Goal: Navigation & Orientation: Find specific page/section

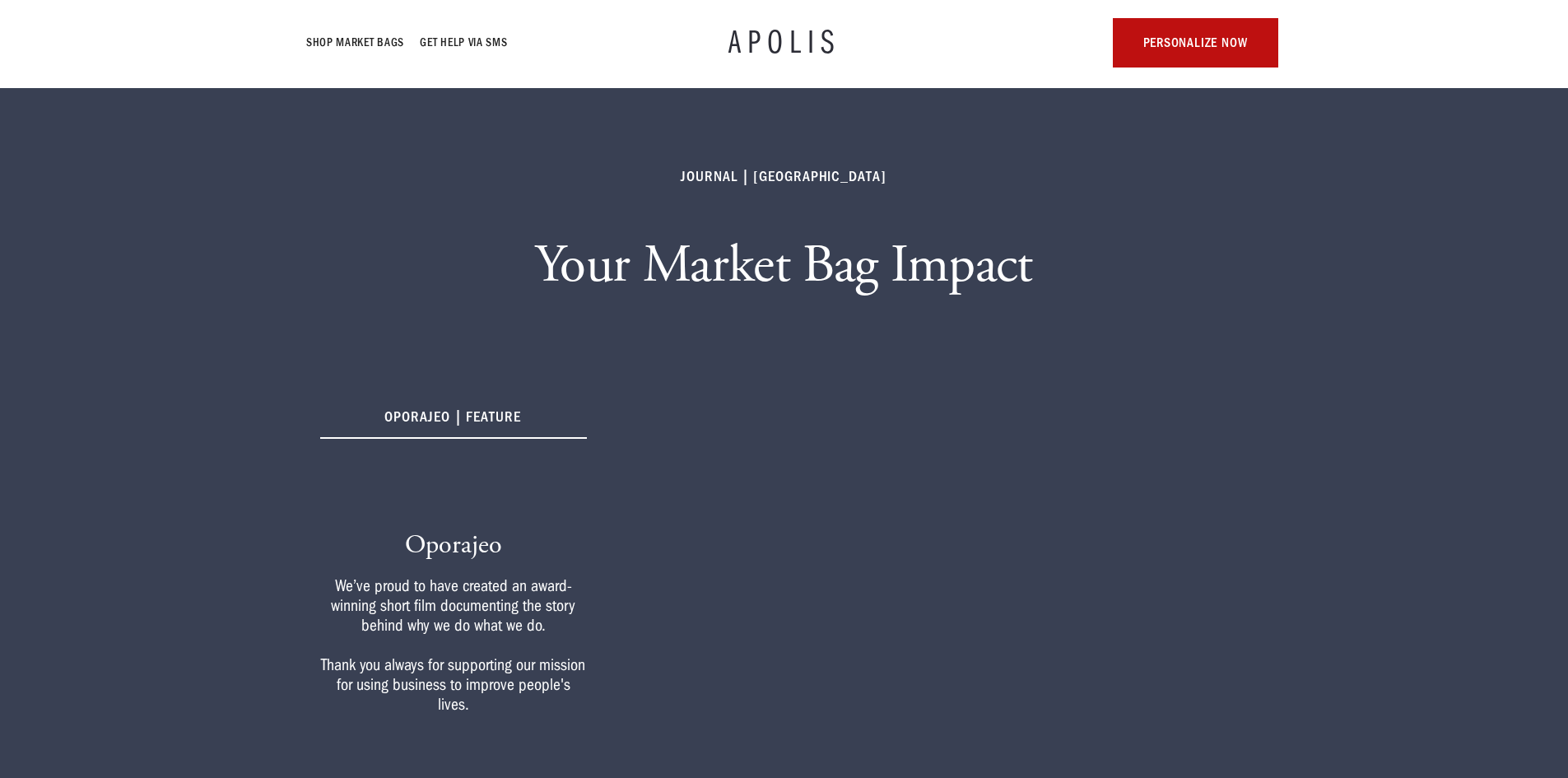
click at [782, 37] on h1 "APOLIS" at bounding box center [784, 42] width 112 height 33
